Goal: Task Accomplishment & Management: Manage account settings

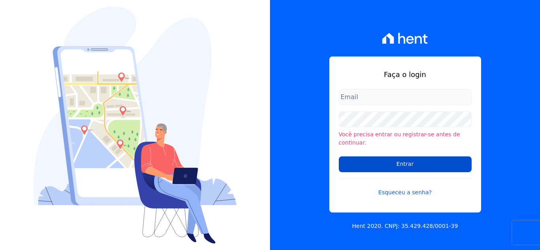
type input "[PERSON_NAME][EMAIL_ADDRESS][DOMAIN_NAME]"
click at [394, 163] on input "Entrar" at bounding box center [405, 164] width 133 height 16
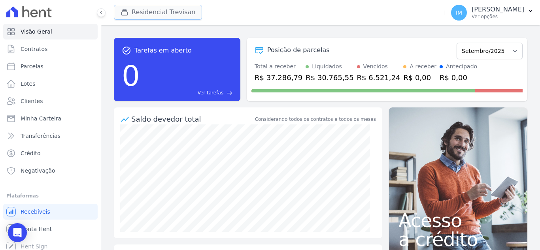
click at [144, 9] on button "Residencial Trevisan" at bounding box center [158, 12] width 88 height 15
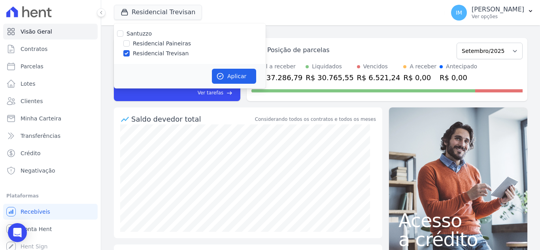
click at [322, 16] on div "Residencial Trevisan [GEOGRAPHIC_DATA] Residencial Paineiras Residencial Trevis…" at bounding box center [278, 13] width 328 height 26
click at [241, 74] on button "Aplicar" at bounding box center [234, 76] width 44 height 15
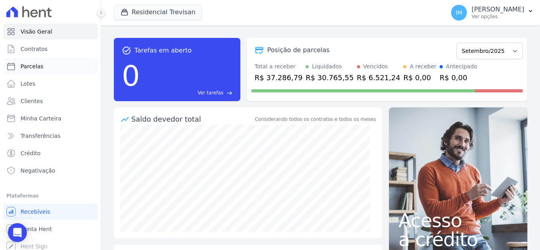
click at [35, 66] on span "Parcelas" at bounding box center [32, 66] width 23 height 8
select select
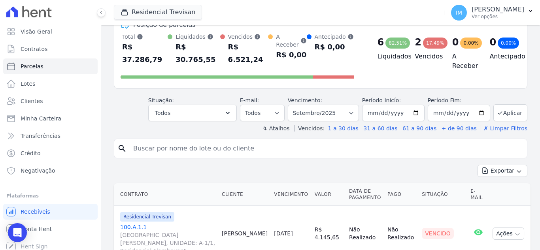
scroll to position [40, 0]
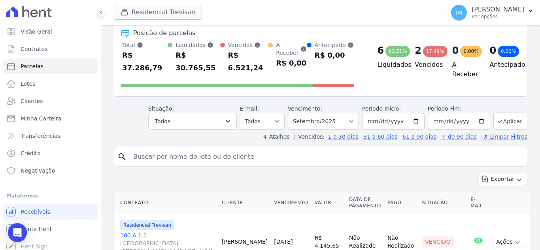
click at [175, 10] on button "Residencial Trevisan" at bounding box center [158, 12] width 88 height 15
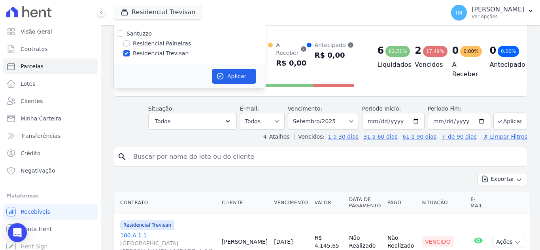
click at [176, 43] on label "Residencial Paineiras" at bounding box center [162, 44] width 58 height 8
click at [130, 43] on input "Residencial Paineiras" at bounding box center [126, 43] width 6 height 6
checkbox input "true"
click at [171, 52] on label "Residencial Trevisan" at bounding box center [161, 53] width 56 height 8
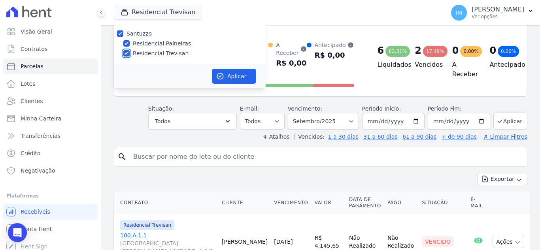
click at [130, 52] on input "Residencial Trevisan" at bounding box center [126, 53] width 6 height 6
checkbox input "false"
click at [233, 76] on button "Aplicar" at bounding box center [234, 76] width 44 height 15
select select
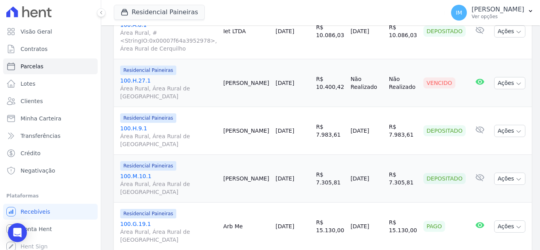
scroll to position [1188, 0]
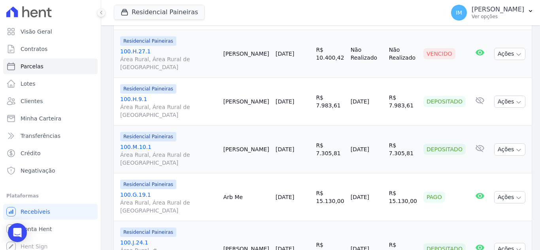
select select
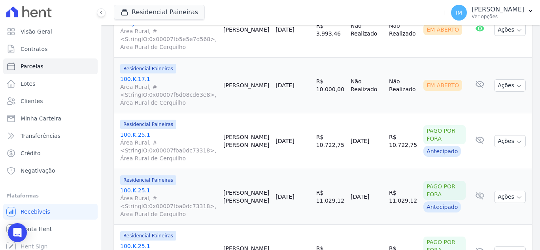
scroll to position [1336, 0]
